Goal: Obtain resource: Obtain resource

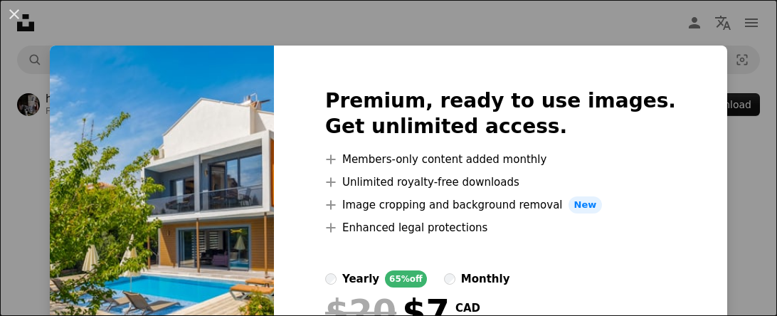
click at [120, 22] on div "An X shape Premium, ready to use images. Get unlimited access. A plus sign Memb…" at bounding box center [388, 158] width 777 height 316
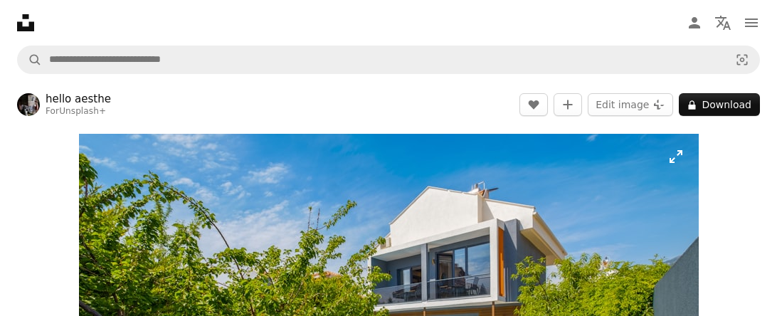
scroll to position [148, 0]
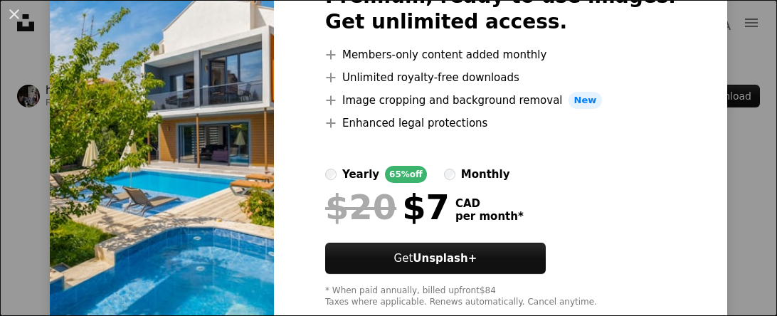
scroll to position [140, 0]
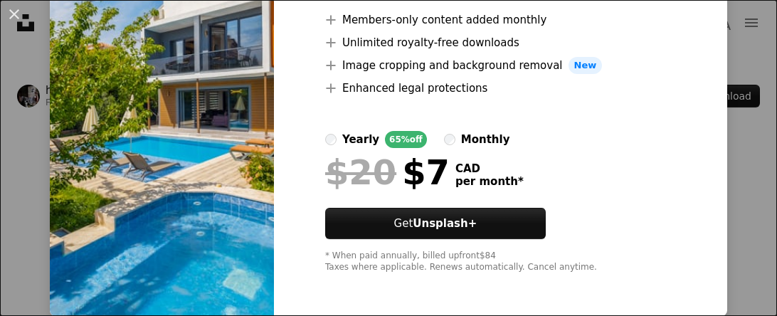
click at [240, 128] on img at bounding box center [162, 111] width 224 height 410
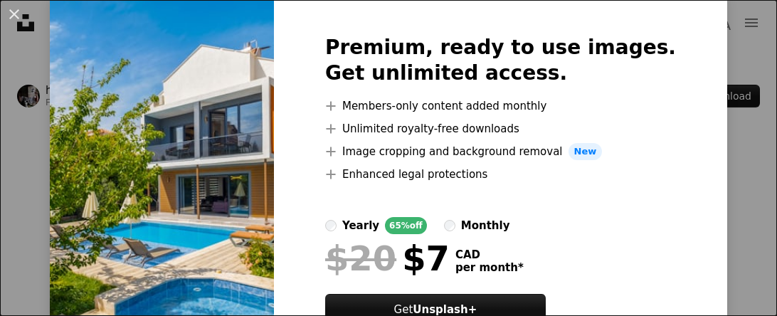
scroll to position [0, 0]
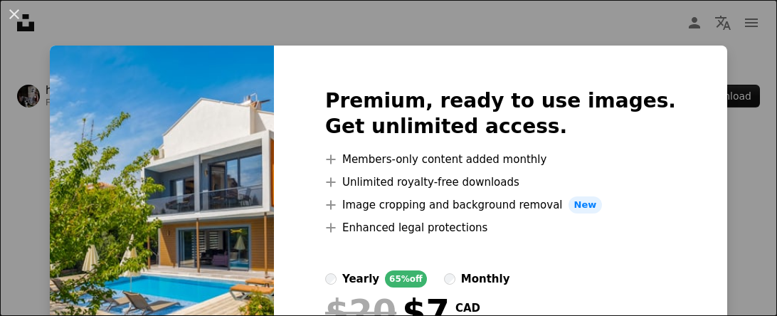
click at [695, 56] on div "Premium, ready to use images. Get unlimited access. A plus sign Members-only co…" at bounding box center [500, 251] width 453 height 410
click at [638, 28] on div "An X shape Premium, ready to use images. Get unlimited access. A plus sign Memb…" at bounding box center [388, 158] width 777 height 316
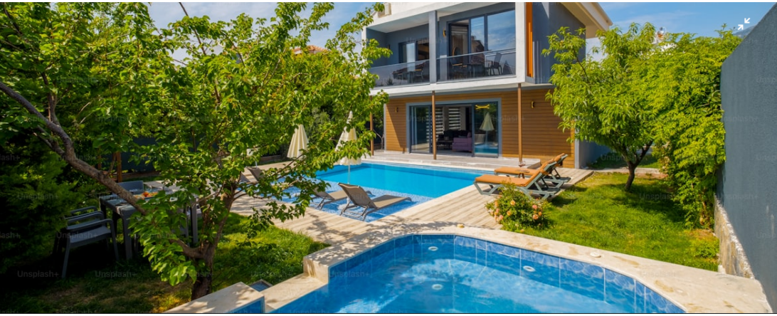
scroll to position [158, 0]
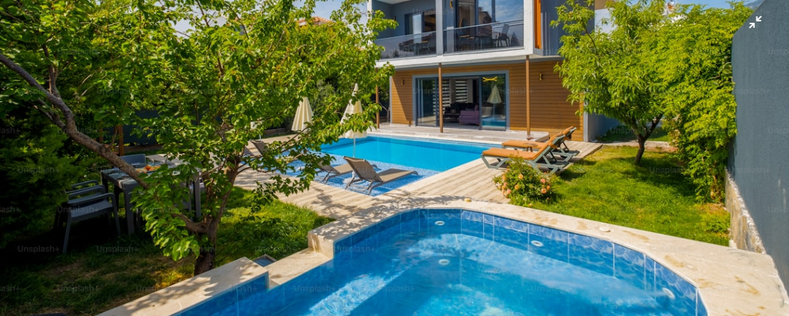
click at [633, 130] on img "Zoom out on this image" at bounding box center [394, 104] width 791 height 527
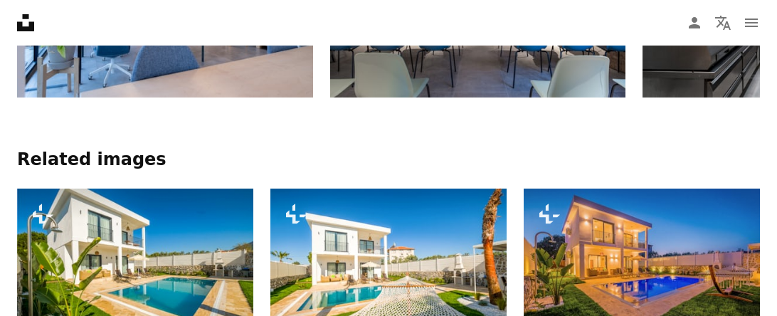
scroll to position [1036, 0]
